Goal: Task Accomplishment & Management: Manage account settings

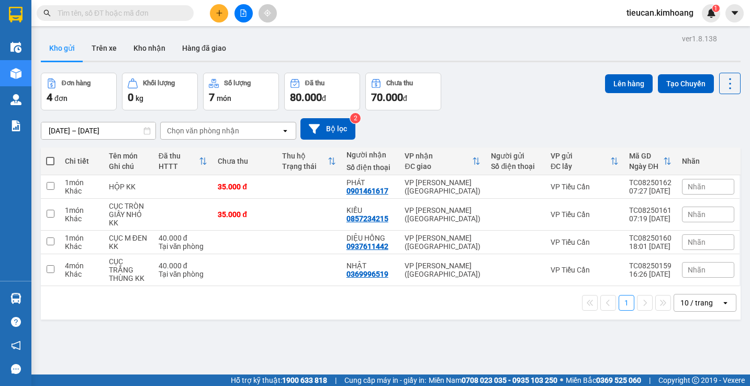
click at [47, 159] on span at bounding box center [50, 161] width 8 height 8
click at [50, 156] on input "checkbox" at bounding box center [50, 156] width 0 height 0
checkbox input "true"
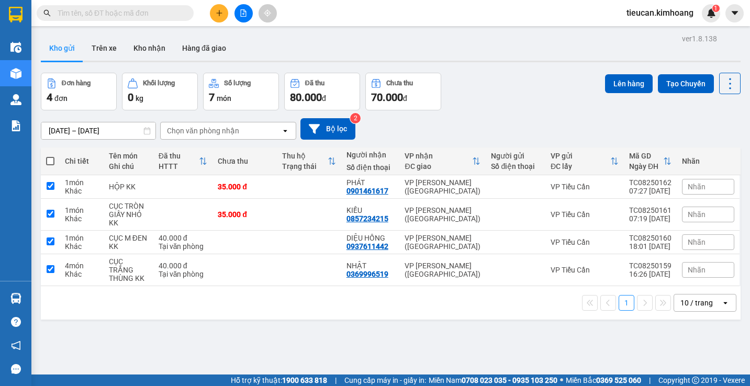
checkbox input "true"
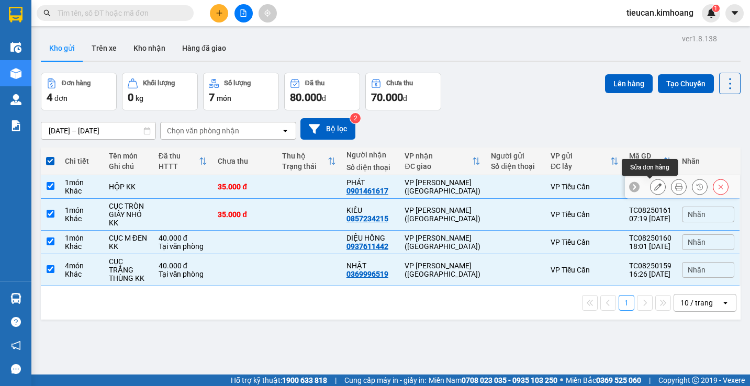
click at [654, 185] on icon at bounding box center [657, 186] width 7 height 7
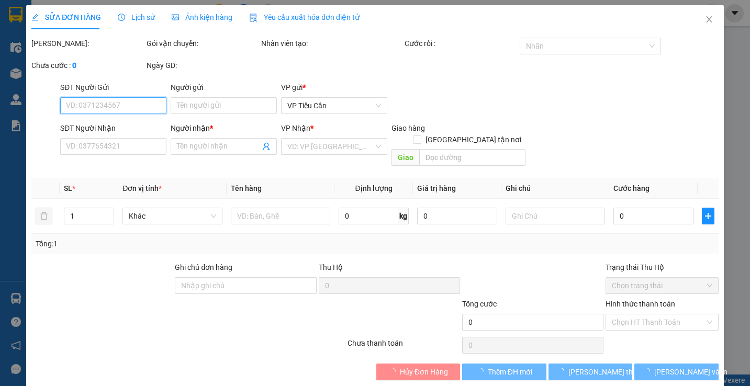
type input "0901461617"
type input "PHÁT"
type input "35.000"
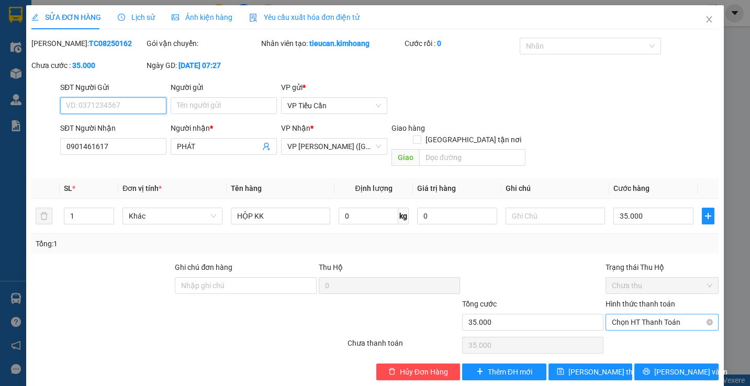
click at [640, 314] on span "Chọn HT Thanh Toán" at bounding box center [661, 322] width 100 height 16
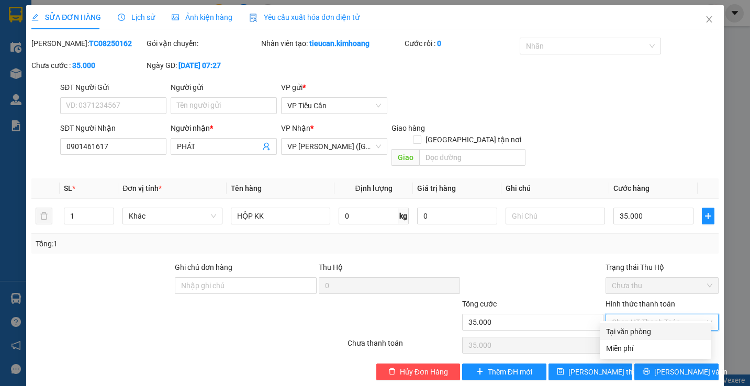
click at [631, 329] on div "Tại văn phòng" at bounding box center [655, 332] width 99 height 12
type input "0"
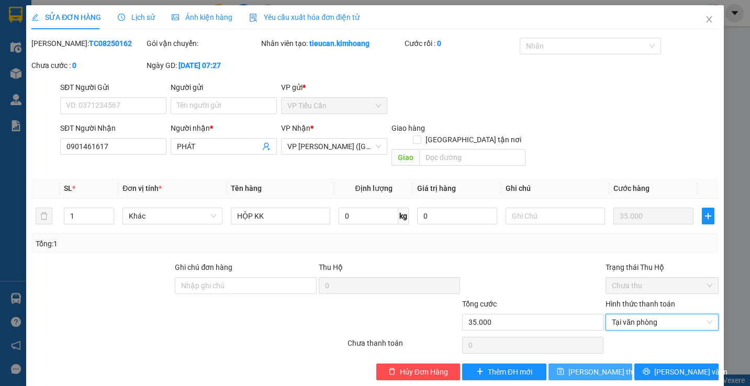
click at [593, 366] on span "Lưu thay đổi" at bounding box center [610, 372] width 84 height 12
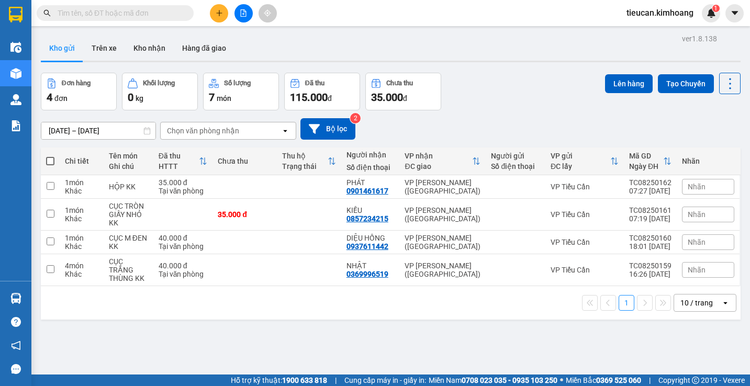
click at [49, 160] on span at bounding box center [50, 161] width 8 height 8
click at [50, 156] on input "checkbox" at bounding box center [50, 156] width 0 height 0
checkbox input "true"
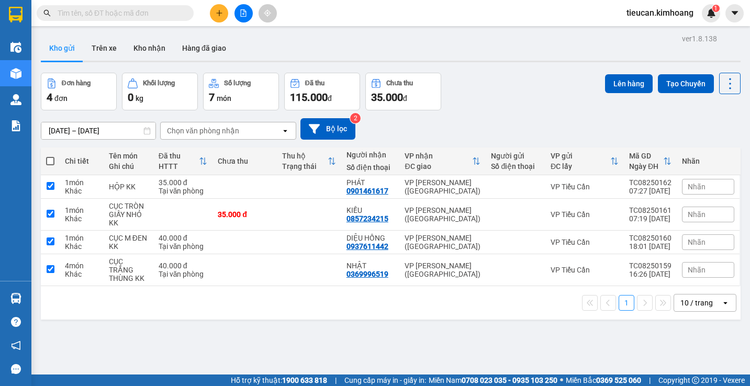
checkbox input "true"
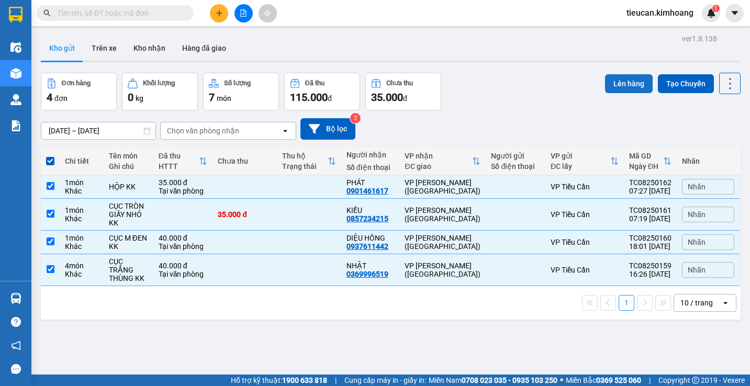
click at [630, 85] on button "Lên hàng" at bounding box center [629, 83] width 48 height 19
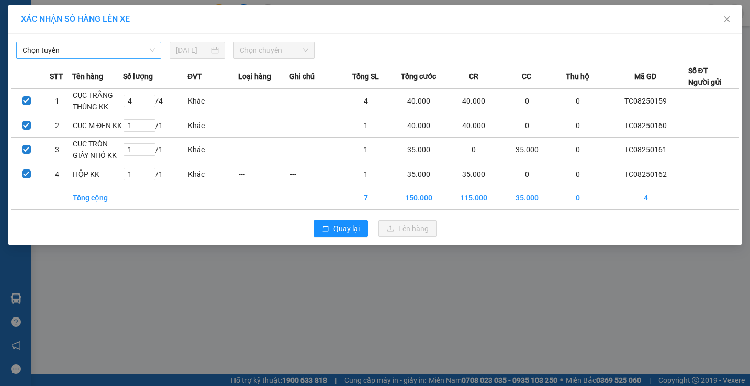
click at [117, 53] on span "Chọn tuyến" at bounding box center [88, 50] width 132 height 16
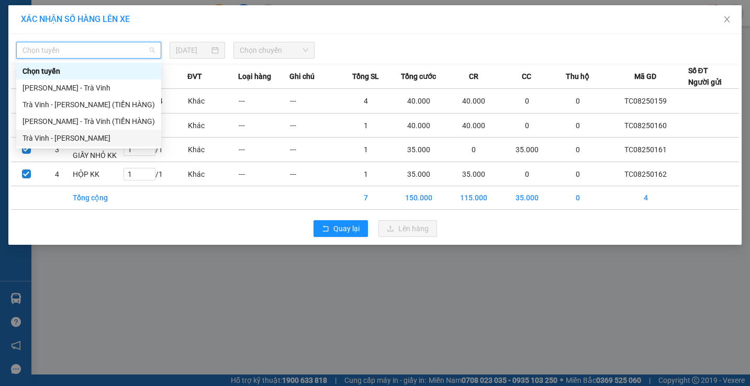
click at [110, 135] on div "Trà Vinh - Hồ Chí Minh" at bounding box center [88, 138] width 132 height 12
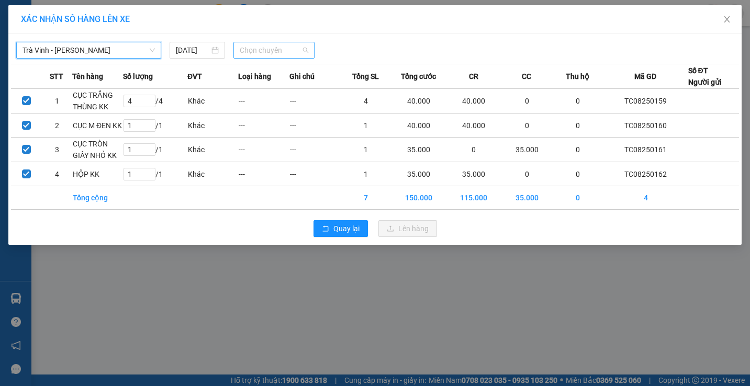
click at [303, 52] on span "Chọn chuyến" at bounding box center [274, 50] width 69 height 16
click at [287, 49] on span "Chọn chuyến" at bounding box center [274, 50] width 69 height 16
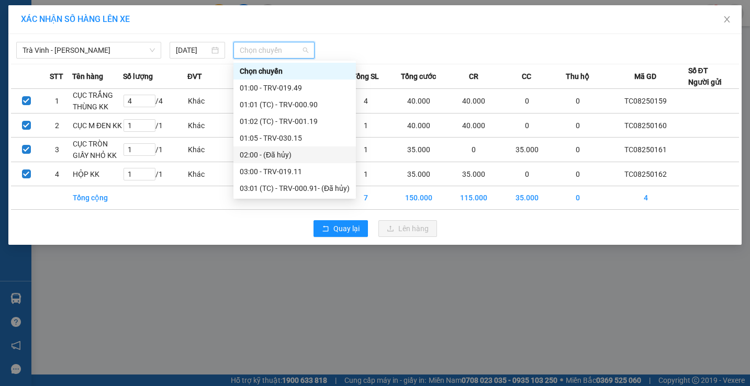
scroll to position [209, 0]
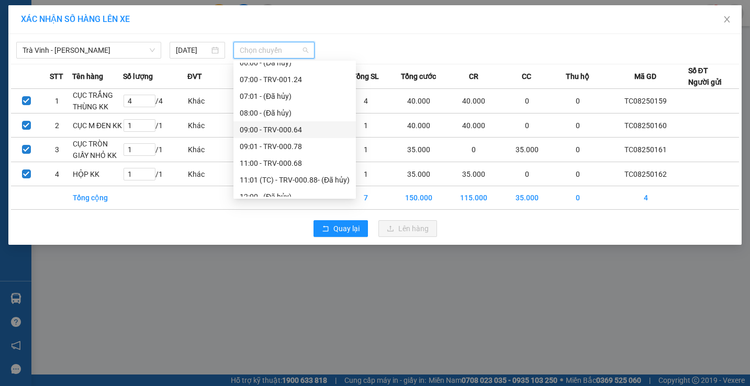
click at [286, 126] on div "09:00 - TRV-000.64" at bounding box center [295, 130] width 110 height 12
click at [286, 126] on td "---" at bounding box center [263, 126] width 51 height 24
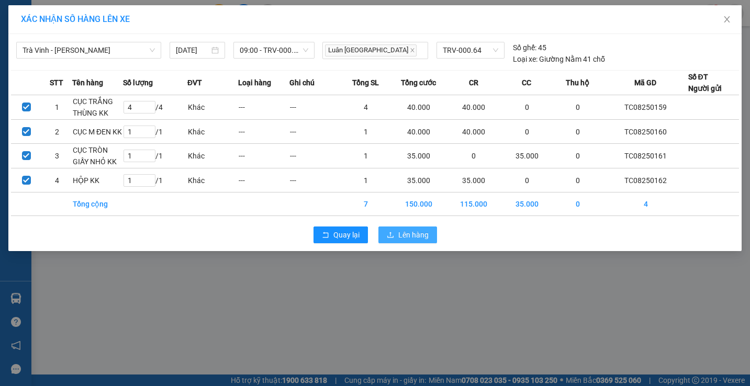
click at [400, 239] on span "Lên hàng" at bounding box center [413, 235] width 30 height 12
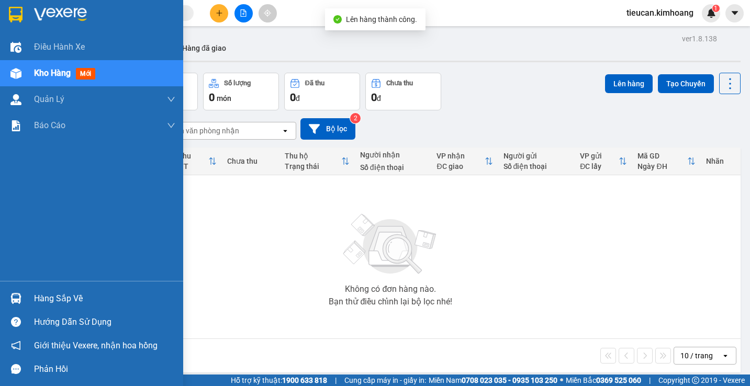
click at [31, 292] on div "Hàng sắp về" at bounding box center [91, 299] width 183 height 24
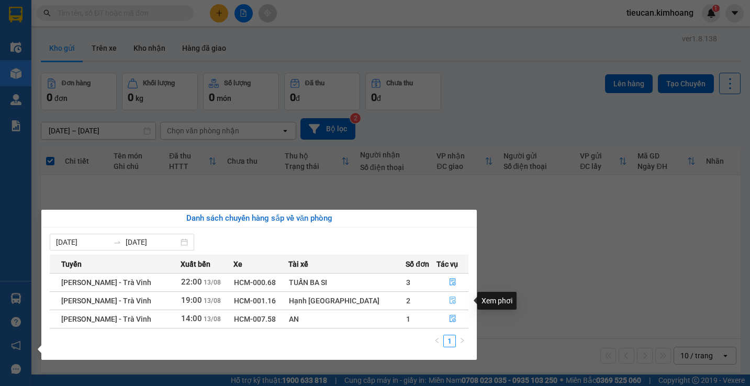
click at [448, 294] on button "button" at bounding box center [452, 300] width 31 height 17
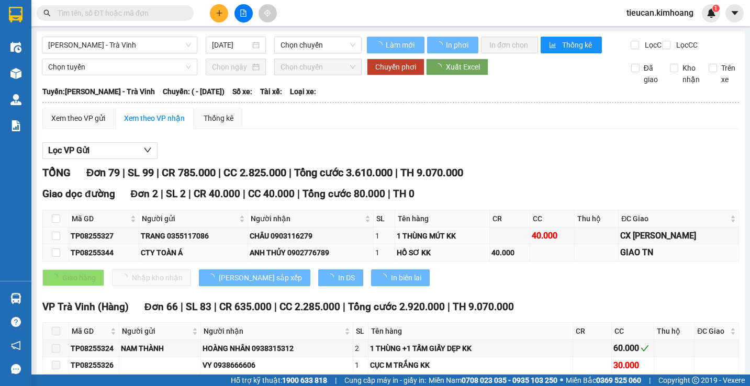
type input "13/08/2025"
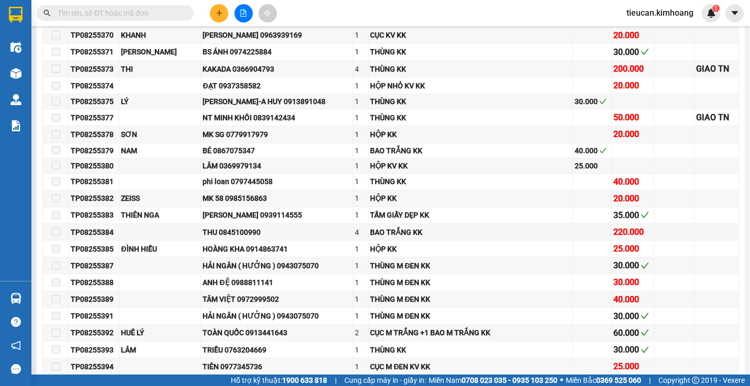
scroll to position [1255, 0]
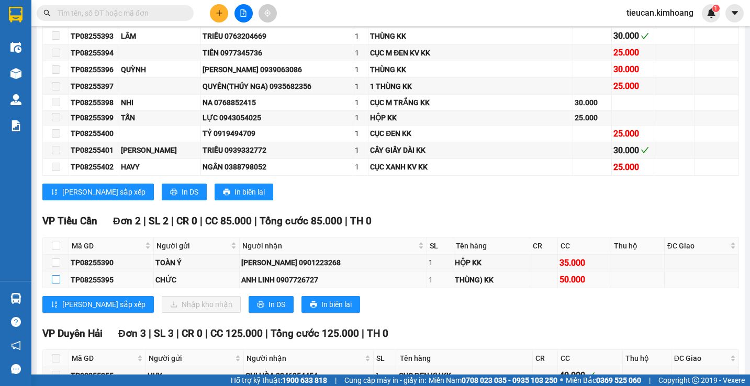
click at [58, 284] on input "checkbox" at bounding box center [56, 279] width 8 height 8
checkbox input "true"
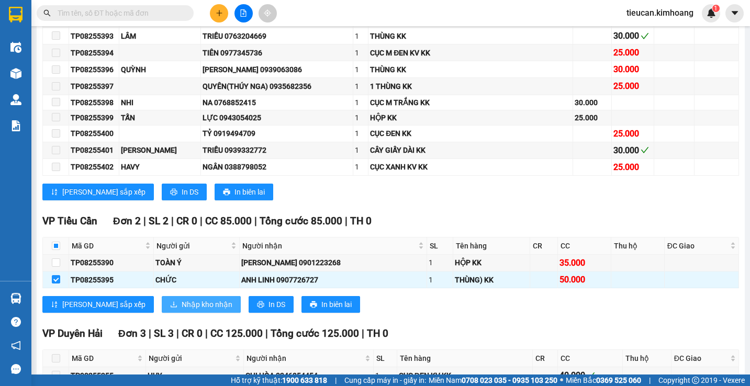
click at [182, 310] on span "Nhập kho nhận" at bounding box center [207, 305] width 51 height 12
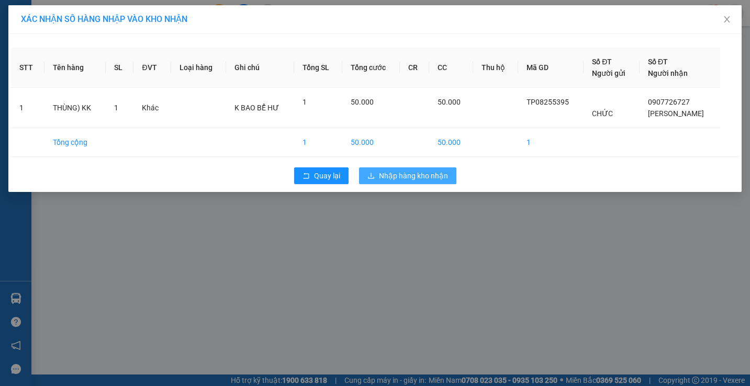
click at [386, 177] on span "Nhập hàng kho nhận" at bounding box center [413, 176] width 69 height 12
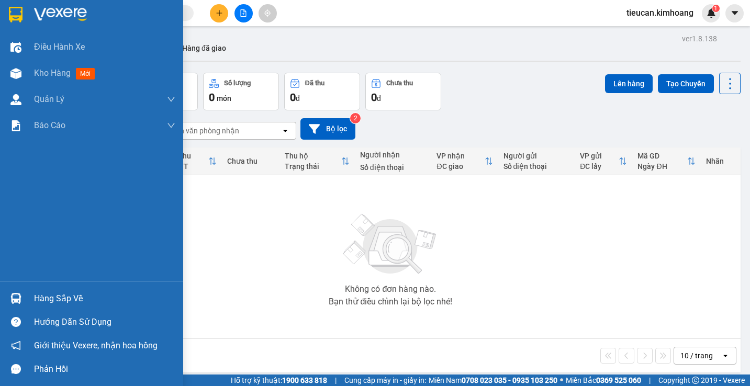
click at [36, 300] on div "Hàng sắp về" at bounding box center [104, 299] width 141 height 16
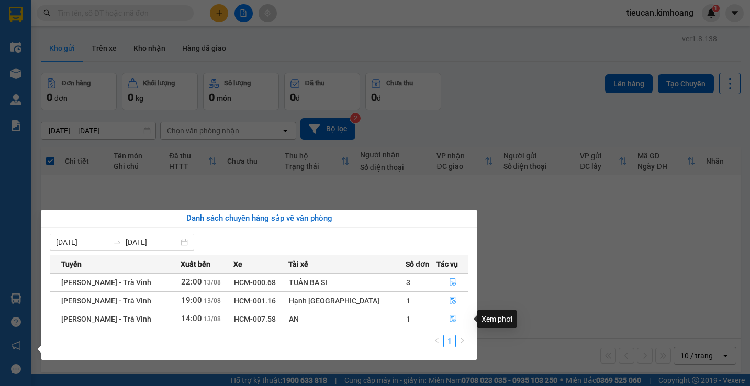
click at [449, 319] on icon "file-done" at bounding box center [452, 318] width 7 height 7
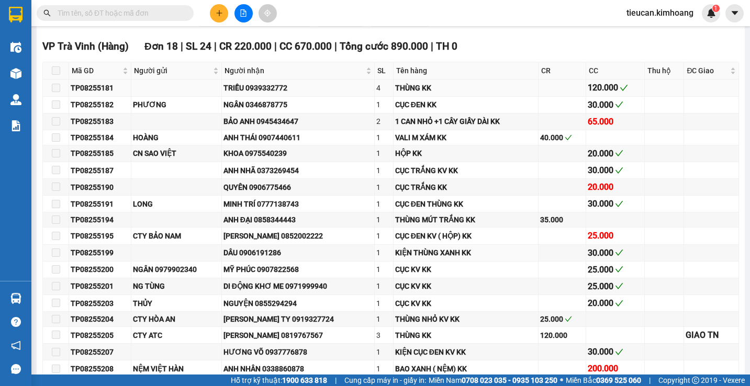
scroll to position [628, 0]
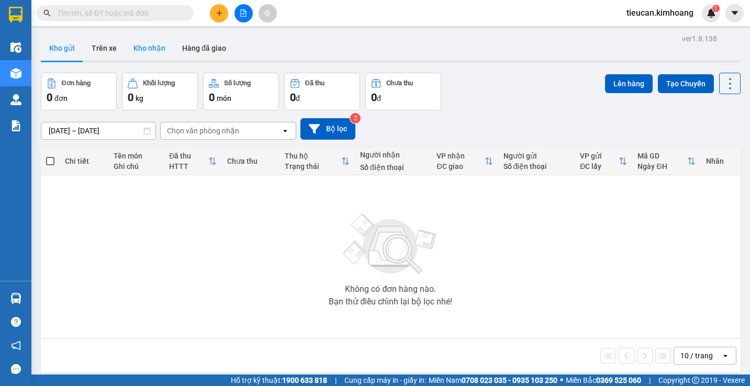
click at [145, 50] on button "Kho nhận" at bounding box center [149, 48] width 49 height 25
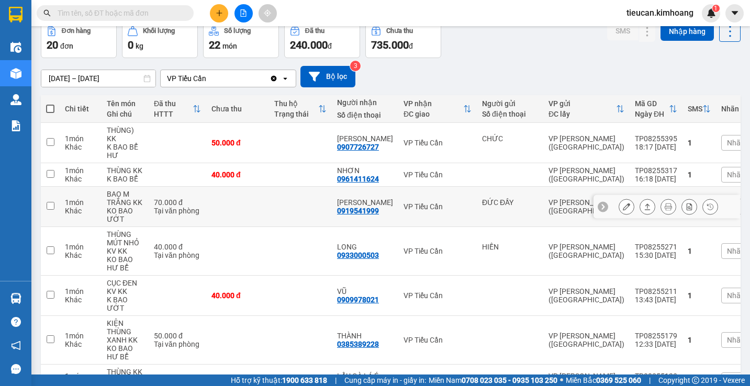
scroll to position [105, 0]
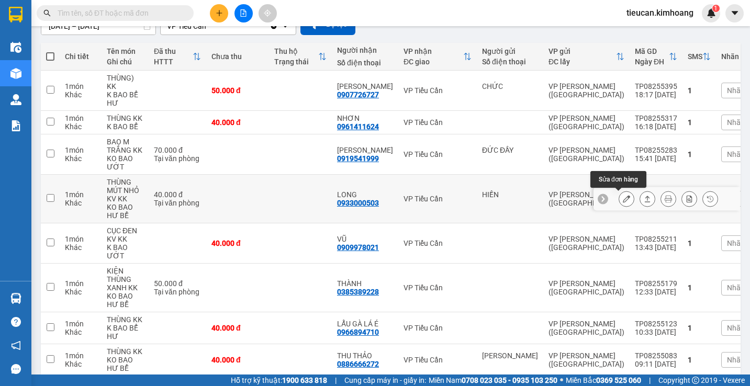
click at [622, 197] on icon at bounding box center [625, 198] width 7 height 7
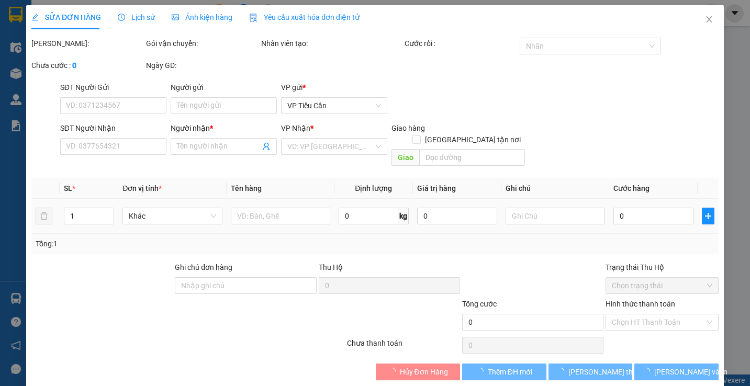
type input "HIỀN"
type input "0933000503"
type input "LONG"
type input "40.000"
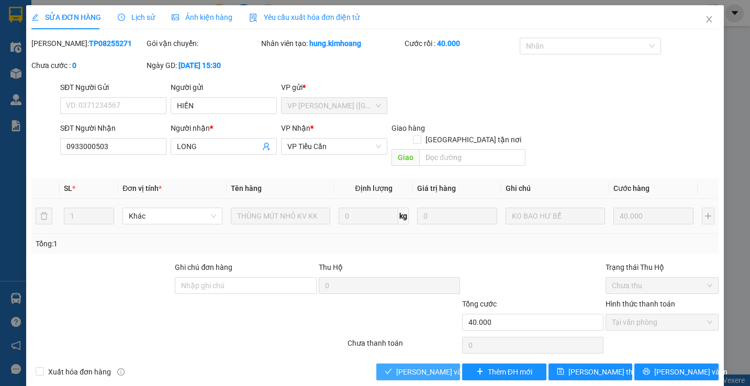
click at [438, 366] on span "Lưu và Giao hàng" at bounding box center [446, 372] width 100 height 12
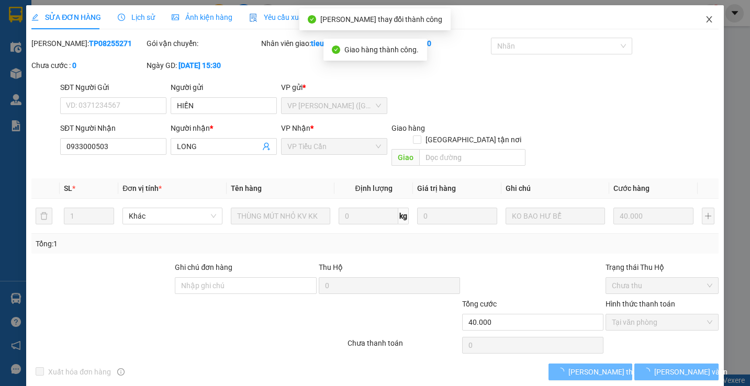
click at [705, 19] on icon "close" at bounding box center [709, 19] width 8 height 8
click at [704, 19] on div "1" at bounding box center [710, 13] width 18 height 18
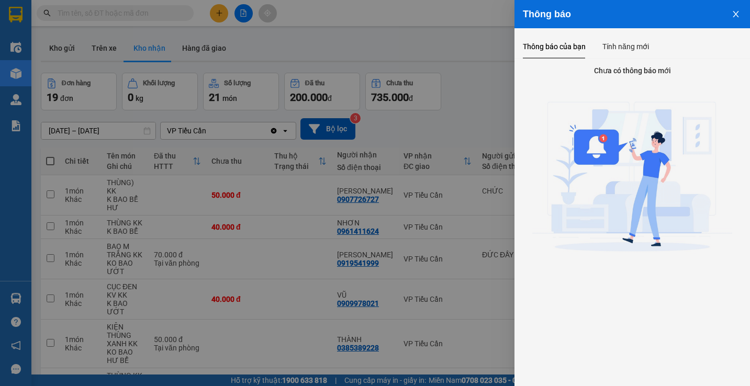
click at [731, 15] on button "Close" at bounding box center [735, 13] width 28 height 27
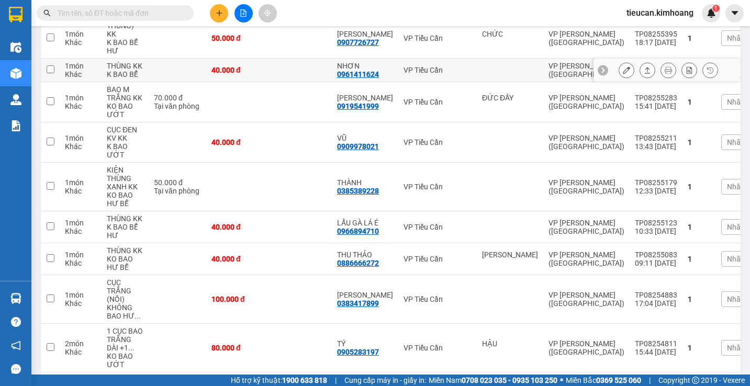
scroll to position [262, 0]
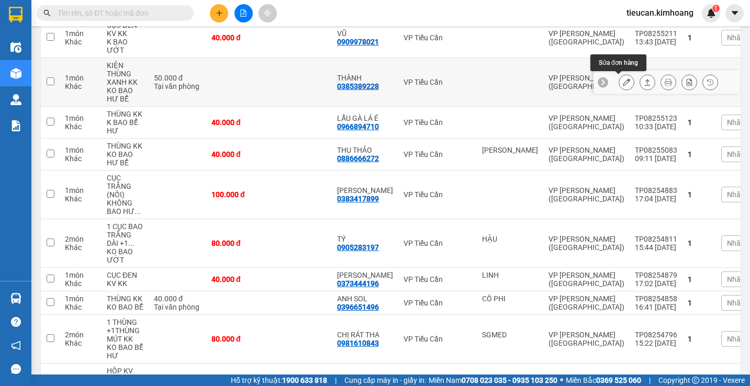
click at [619, 78] on button at bounding box center [626, 82] width 15 height 18
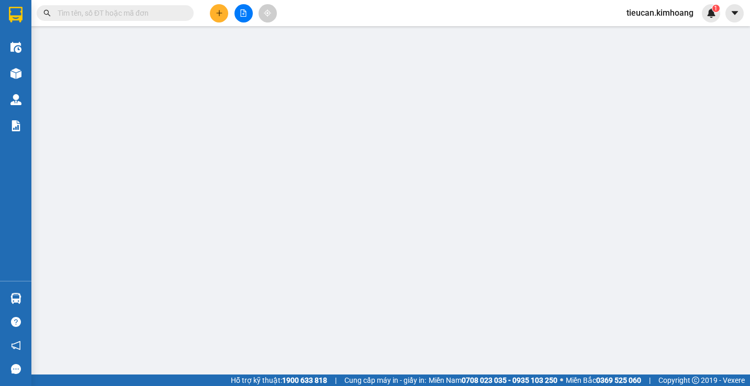
type input "0385389228"
type input "THÀNH"
type input "50.000"
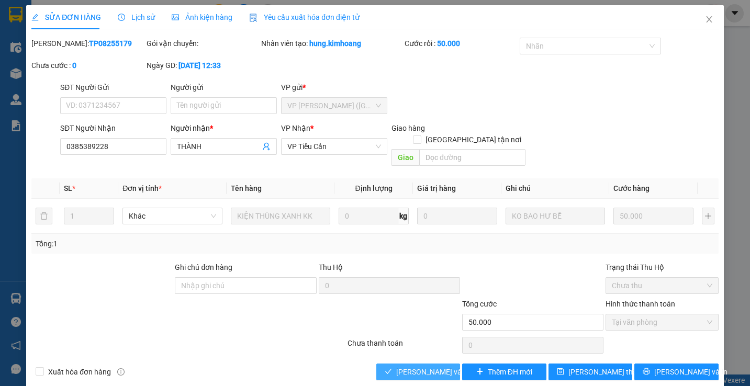
click at [445, 366] on span "Lưu và Giao hàng" at bounding box center [446, 372] width 100 height 12
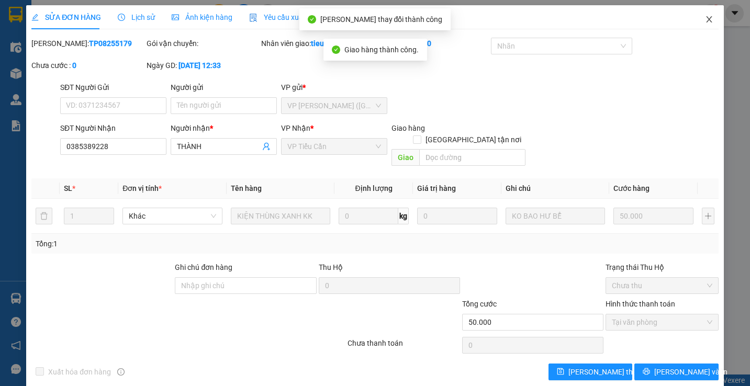
click at [705, 16] on icon "close" at bounding box center [709, 19] width 8 height 8
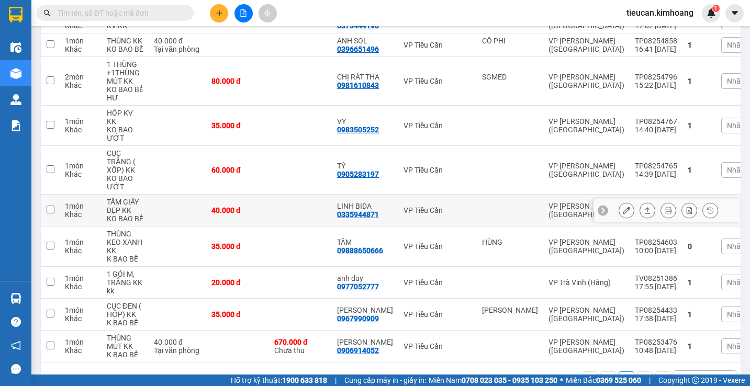
scroll to position [418, 0]
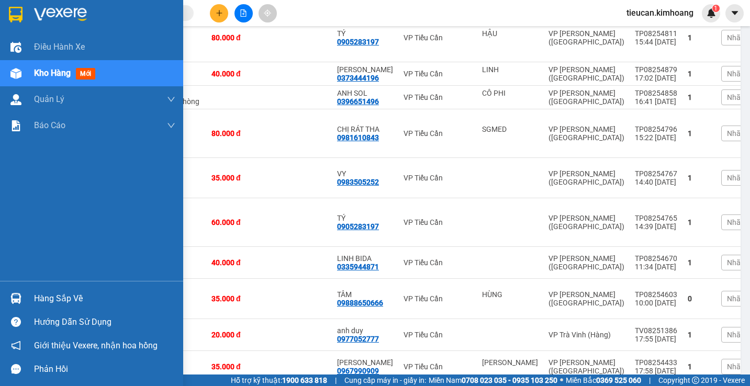
click at [55, 292] on div "Hàng sắp về" at bounding box center [104, 299] width 141 height 16
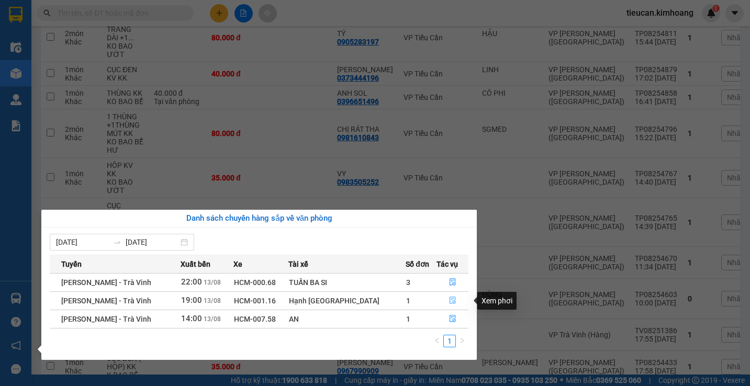
click at [448, 296] on button "button" at bounding box center [452, 300] width 31 height 17
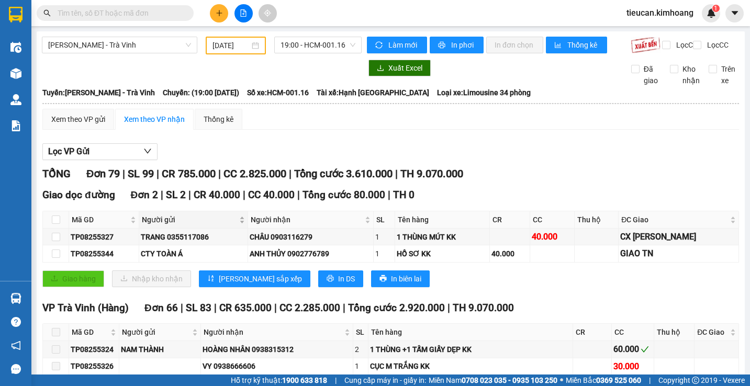
type input "13/08/2025"
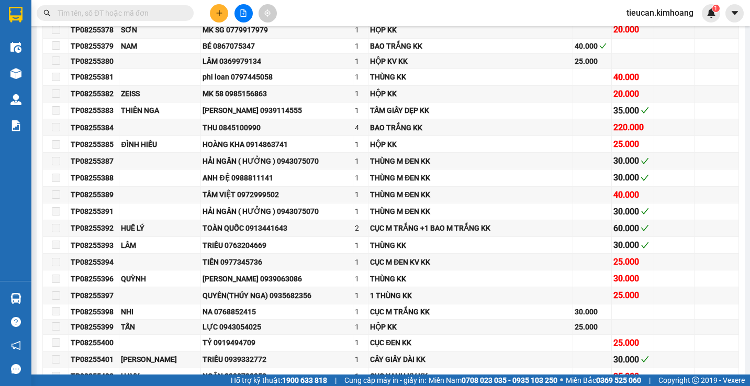
scroll to position [1308, 0]
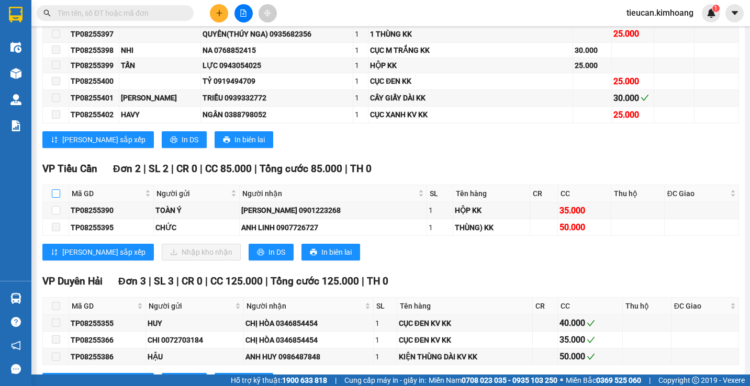
click at [57, 198] on input "checkbox" at bounding box center [56, 193] width 8 height 8
checkbox input "true"
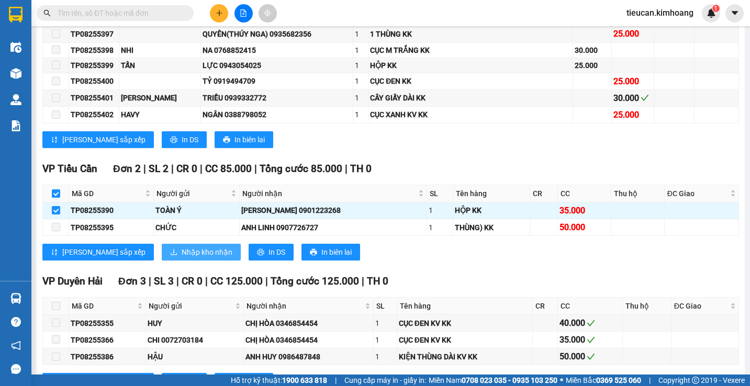
click at [182, 258] on span "Nhập kho nhận" at bounding box center [207, 252] width 51 height 12
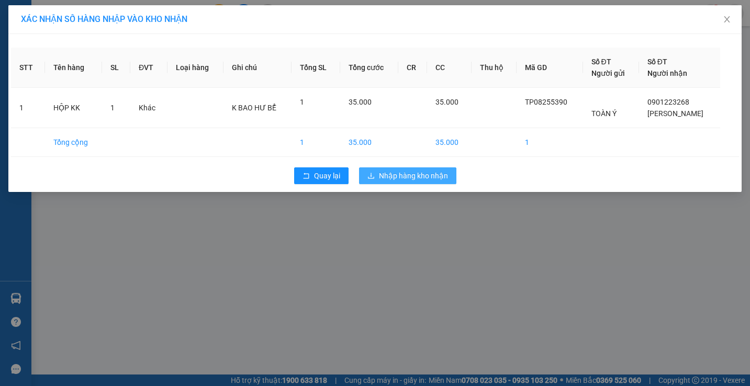
click at [411, 182] on button "Nhập hàng kho nhận" at bounding box center [407, 175] width 97 height 17
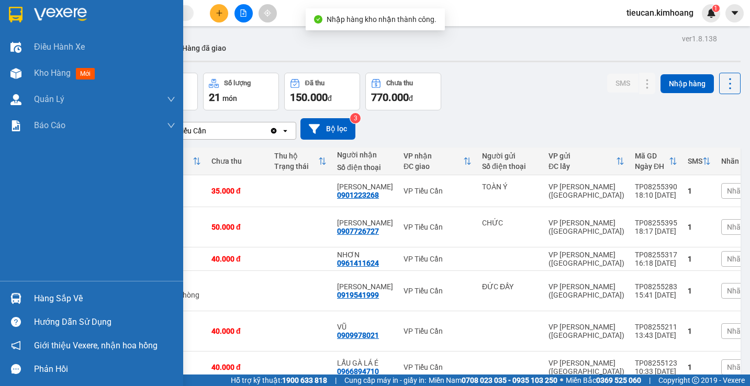
click at [22, 302] on div at bounding box center [16, 298] width 18 height 18
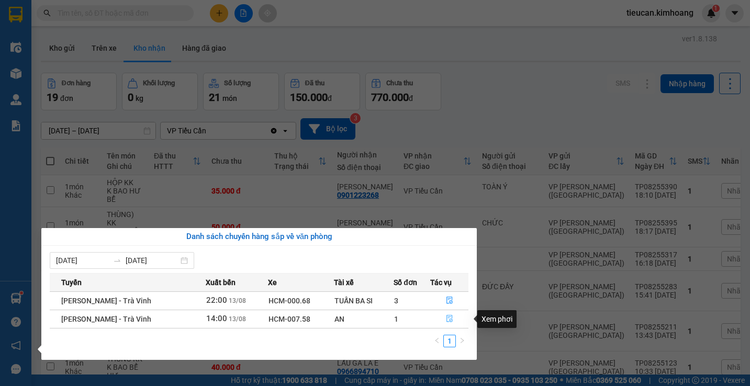
click at [446, 321] on icon "file-done" at bounding box center [449, 318] width 7 height 7
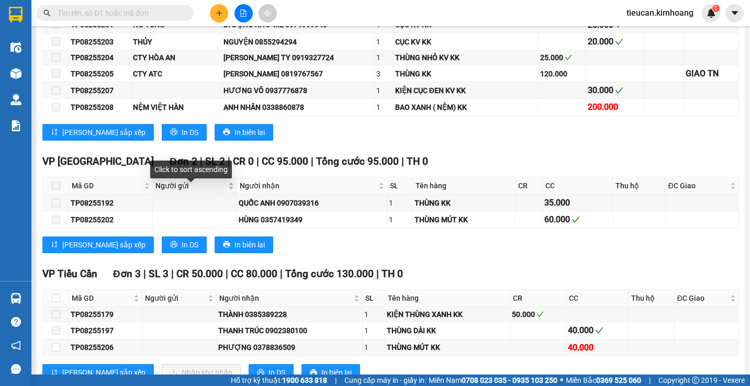
scroll to position [732, 0]
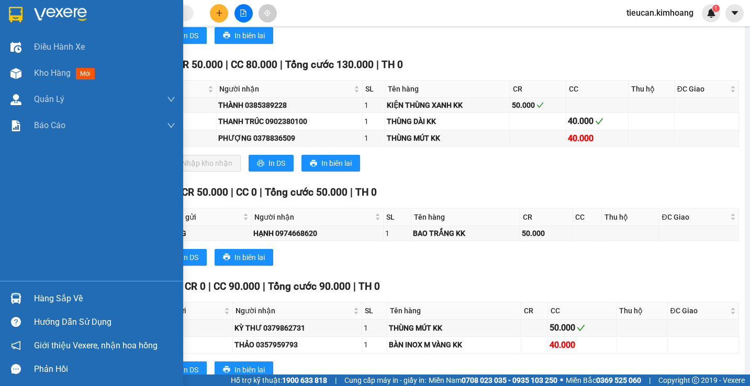
click at [43, 301] on div "Hàng sắp về" at bounding box center [104, 299] width 141 height 16
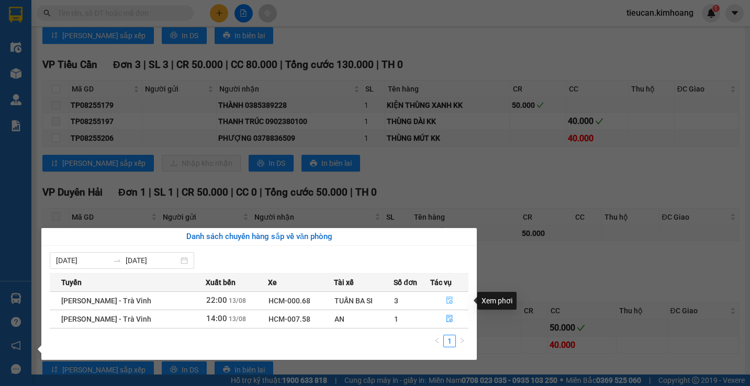
click at [446, 299] on icon "file-done" at bounding box center [449, 300] width 7 height 7
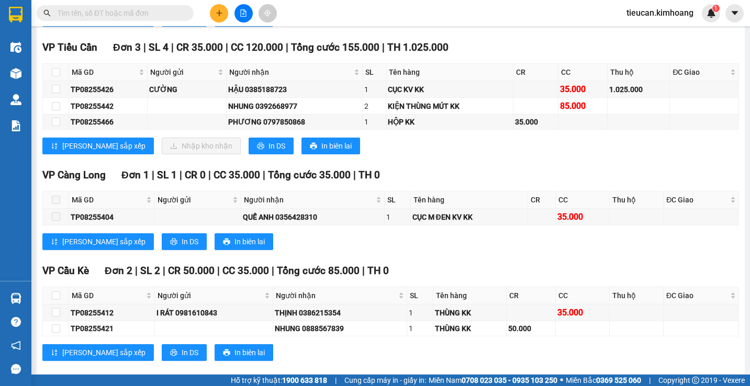
scroll to position [1340, 0]
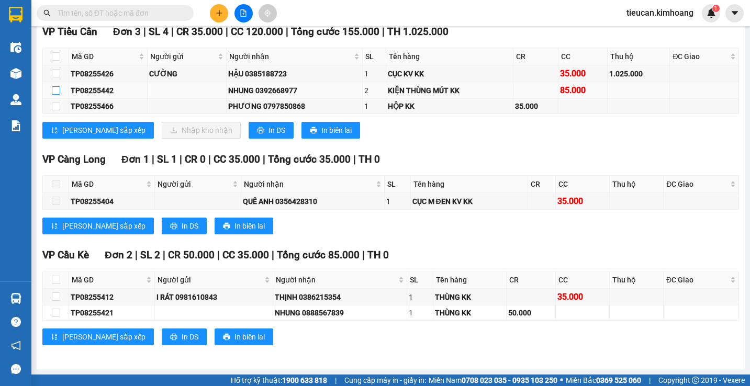
click at [58, 88] on input "checkbox" at bounding box center [56, 90] width 8 height 8
checkbox input "true"
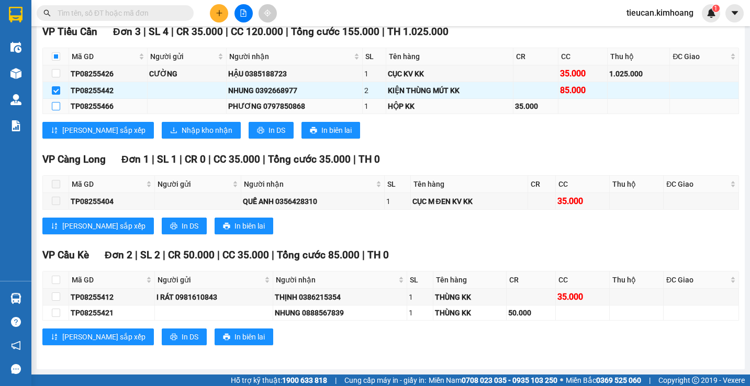
click at [53, 108] on input "checkbox" at bounding box center [56, 106] width 8 height 8
checkbox input "true"
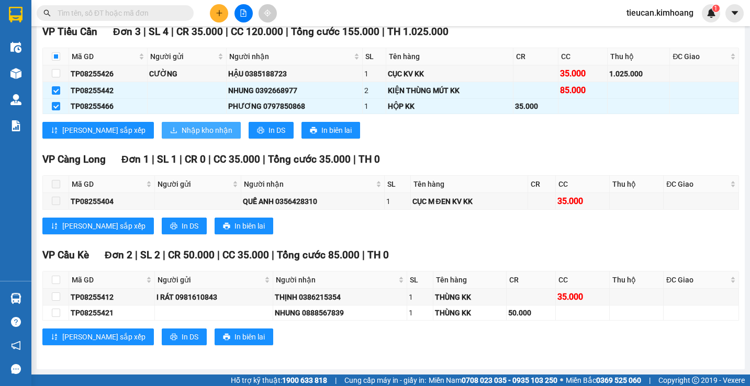
click at [162, 127] on button "Nhập kho nhận" at bounding box center [201, 130] width 79 height 17
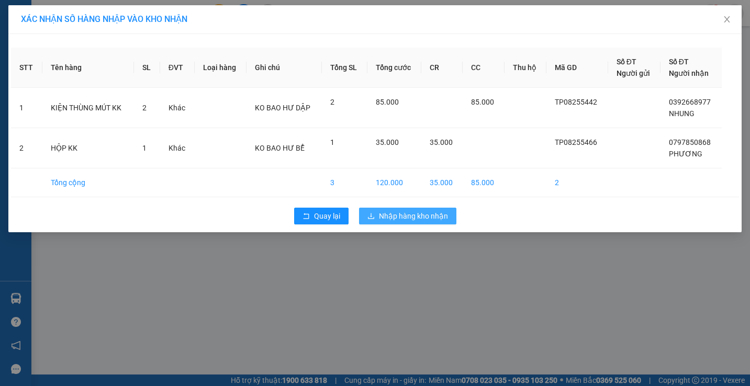
click at [378, 209] on button "Nhập hàng kho nhận" at bounding box center [407, 216] width 97 height 17
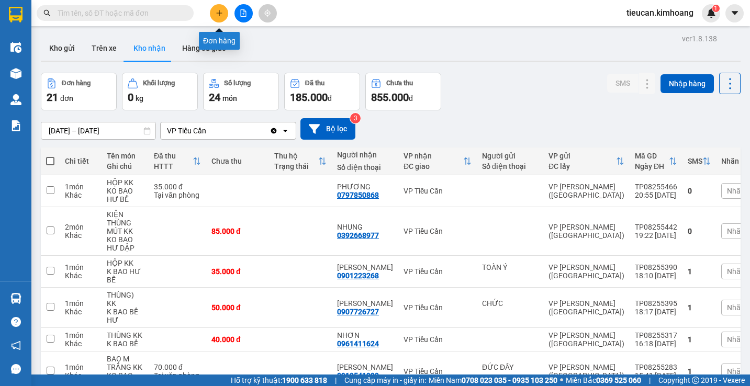
click at [218, 5] on button at bounding box center [219, 13] width 18 height 18
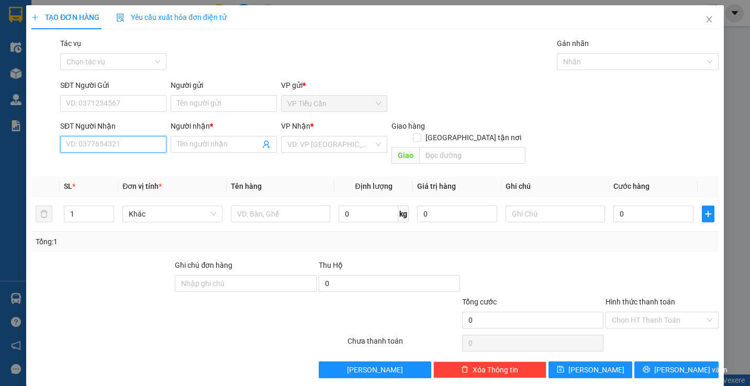
click at [142, 150] on input "SĐT Người Nhận" at bounding box center [113, 144] width 106 height 17
click at [95, 161] on div "0707430169 - út" at bounding box center [112, 166] width 93 height 12
type input "0707430169"
type input "út"
type input "40.000"
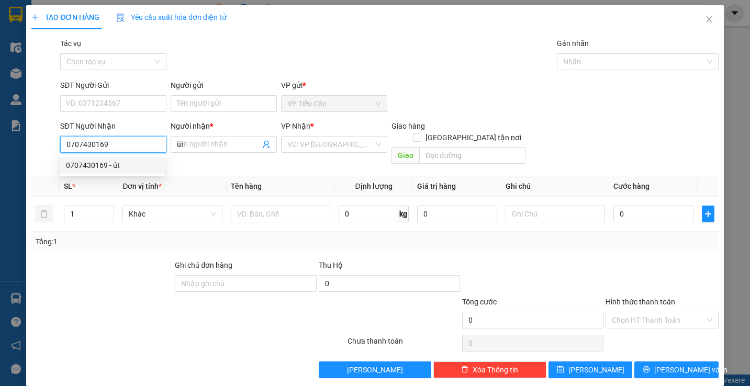
type input "40.000"
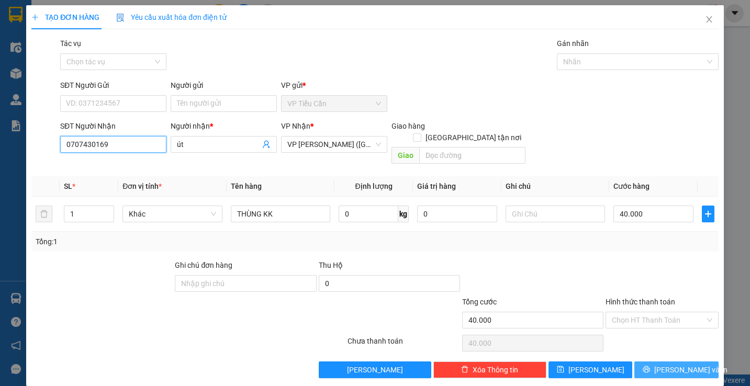
type input "0707430169"
click at [649, 366] on icon "printer" at bounding box center [645, 369] width 7 height 7
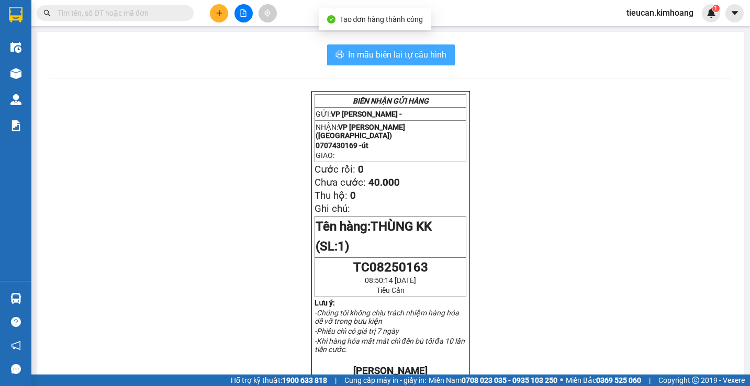
click at [389, 54] on span "In mẫu biên lai tự cấu hình" at bounding box center [397, 54] width 98 height 13
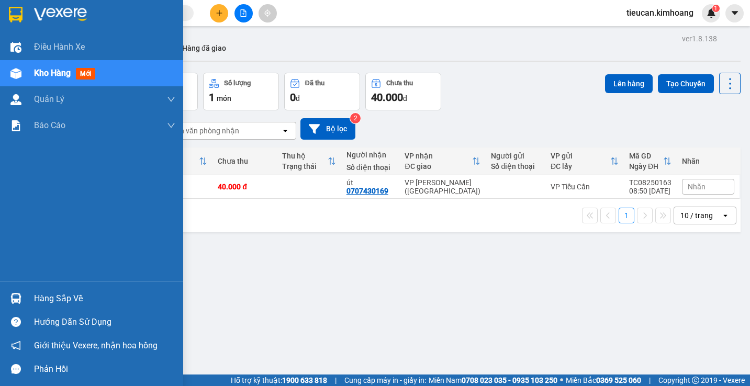
click at [73, 297] on div "Hàng sắp về" at bounding box center [104, 299] width 141 height 16
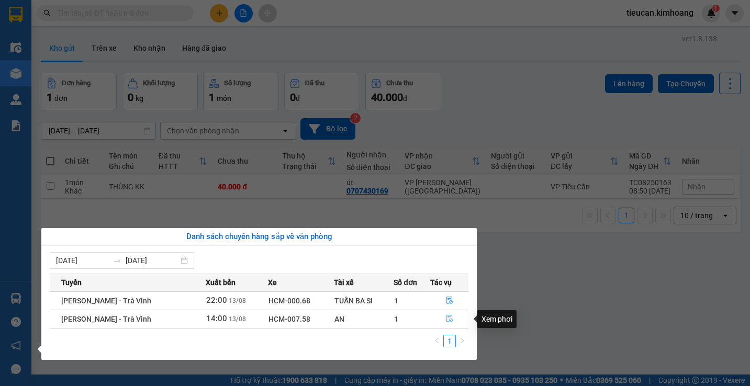
click at [449, 318] on icon "file-done" at bounding box center [449, 318] width 7 height 7
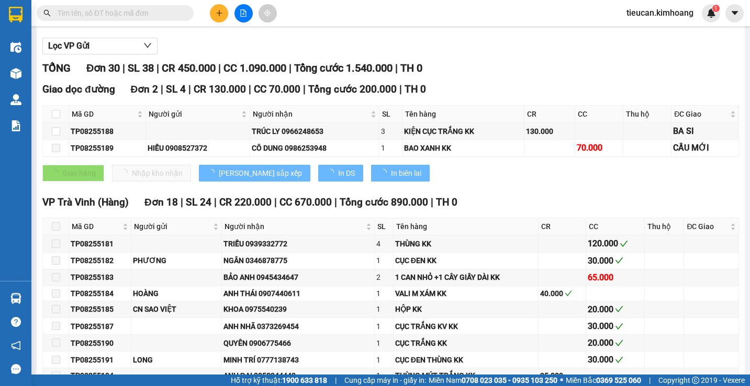
type input "13/08/2025"
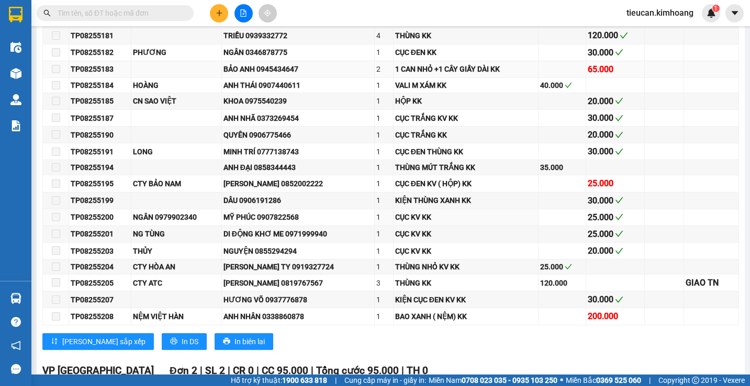
scroll to position [575, 0]
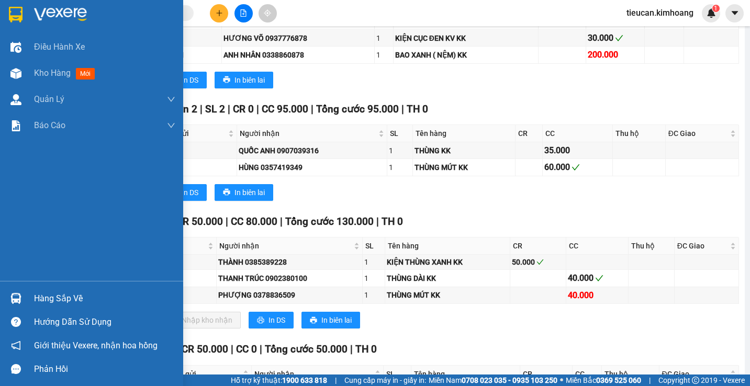
click at [26, 299] on div "Hàng sắp về" at bounding box center [91, 299] width 183 height 24
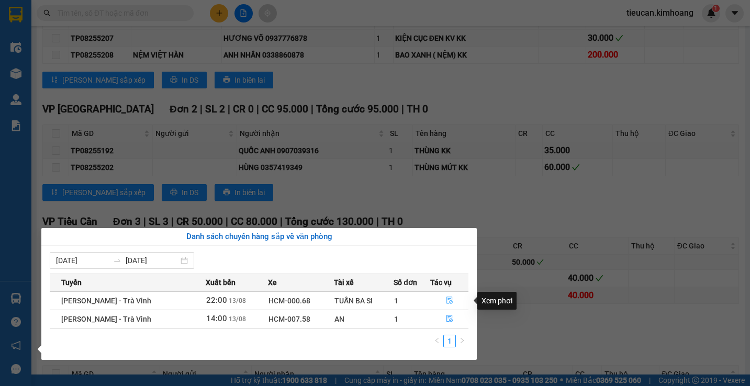
click at [450, 298] on icon "file-done" at bounding box center [449, 300] width 7 height 7
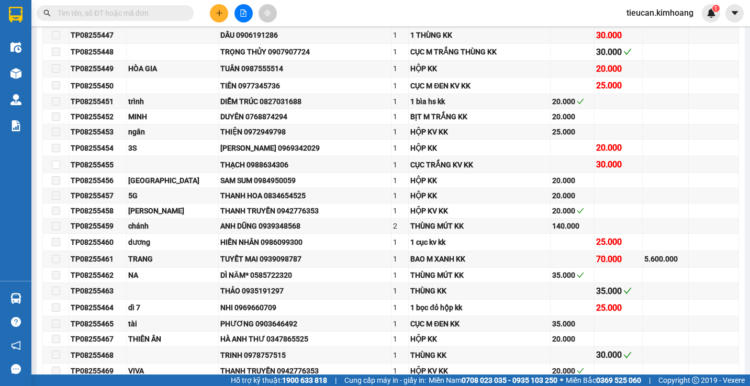
scroll to position [1143, 0]
